Goal: Task Accomplishment & Management: Manage account settings

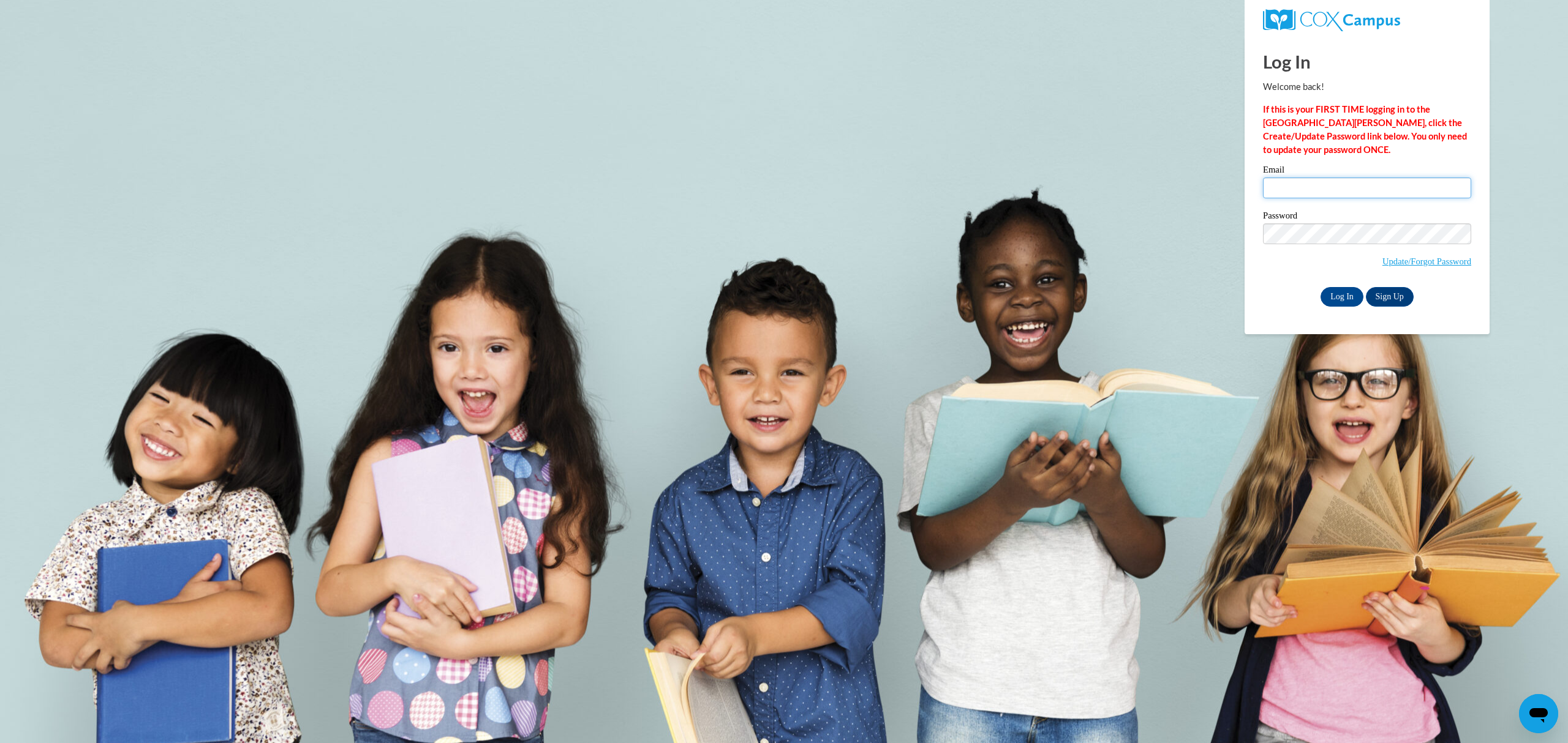
click at [1336, 197] on input "Email" at bounding box center [1366, 188] width 208 height 21
type input "[EMAIL_ADDRESS][DOMAIN_NAME]"
click at [1366, 222] on label "Password" at bounding box center [1366, 217] width 208 height 12
click at [1320, 287] on input "Log In" at bounding box center [1341, 297] width 43 height 20
click at [1343, 171] on label "Email" at bounding box center [1366, 171] width 208 height 12
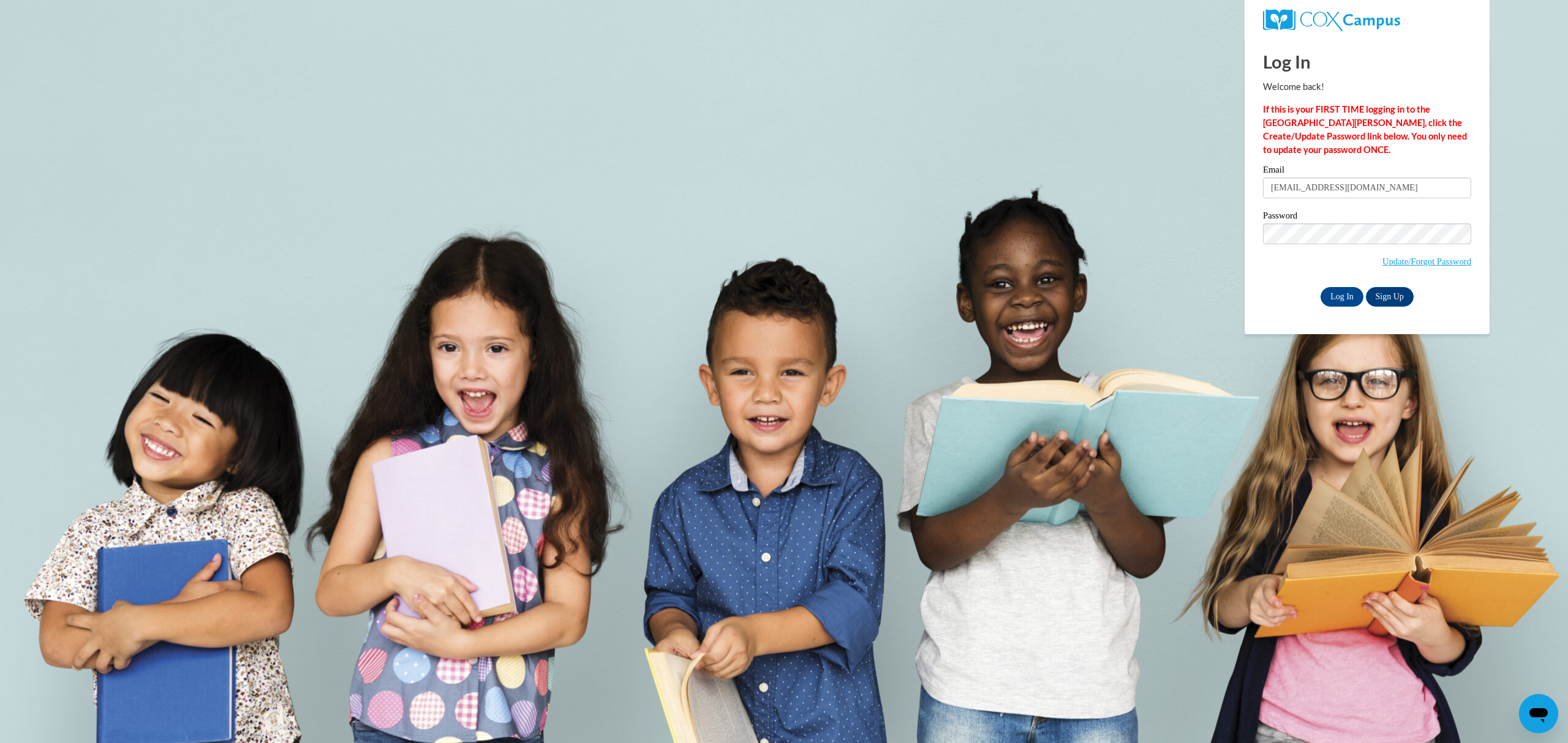
click at [1343, 178] on input "[EMAIL_ADDRESS][DOMAIN_NAME]" at bounding box center [1366, 188] width 208 height 21
click at [1295, 254] on span "Update/Forgot Password" at bounding box center [1366, 249] width 208 height 51
click at [1297, 245] on span "Update/Forgot Password" at bounding box center [1366, 249] width 208 height 51
